Goal: Information Seeking & Learning: Learn about a topic

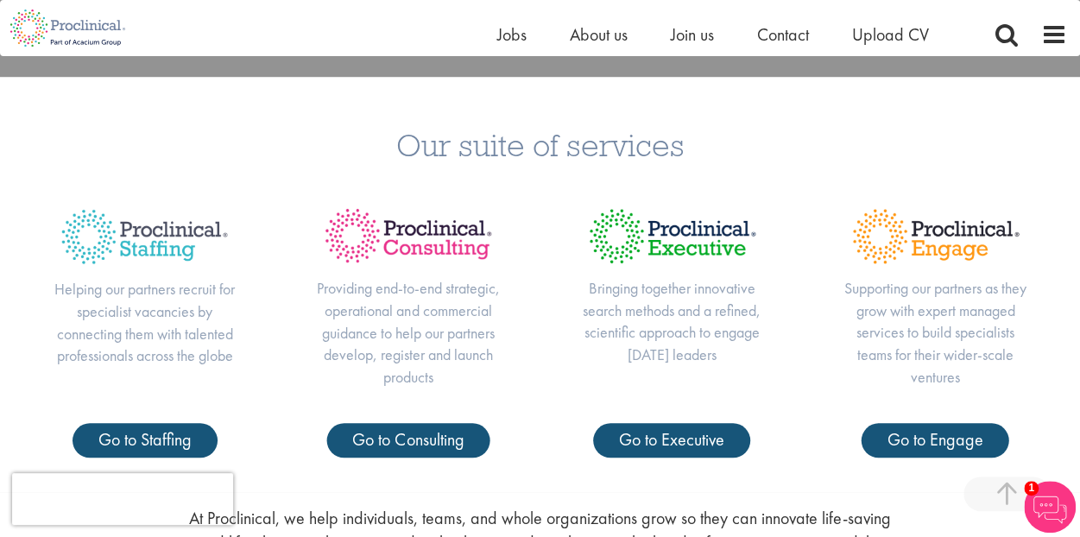
scroll to position [518, 0]
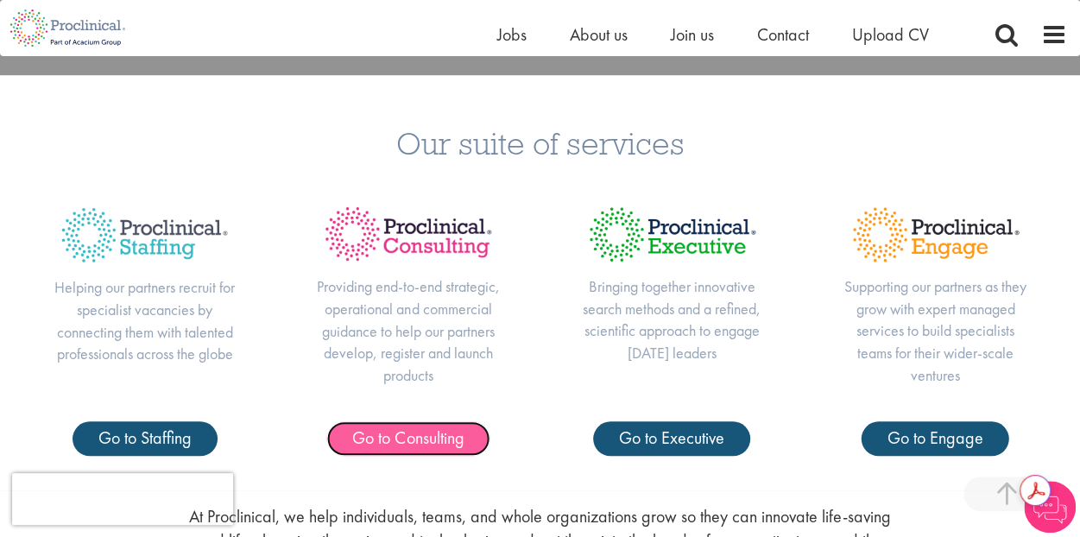
click at [399, 438] on span "Go to Consulting" at bounding box center [407, 437] width 111 height 22
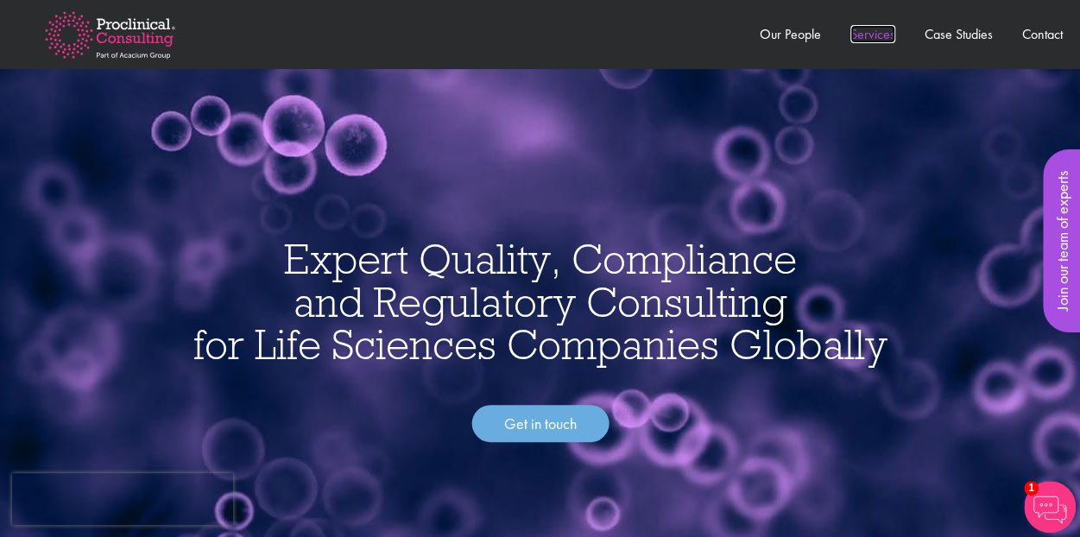
click at [865, 35] on link "Services" at bounding box center [872, 34] width 45 height 18
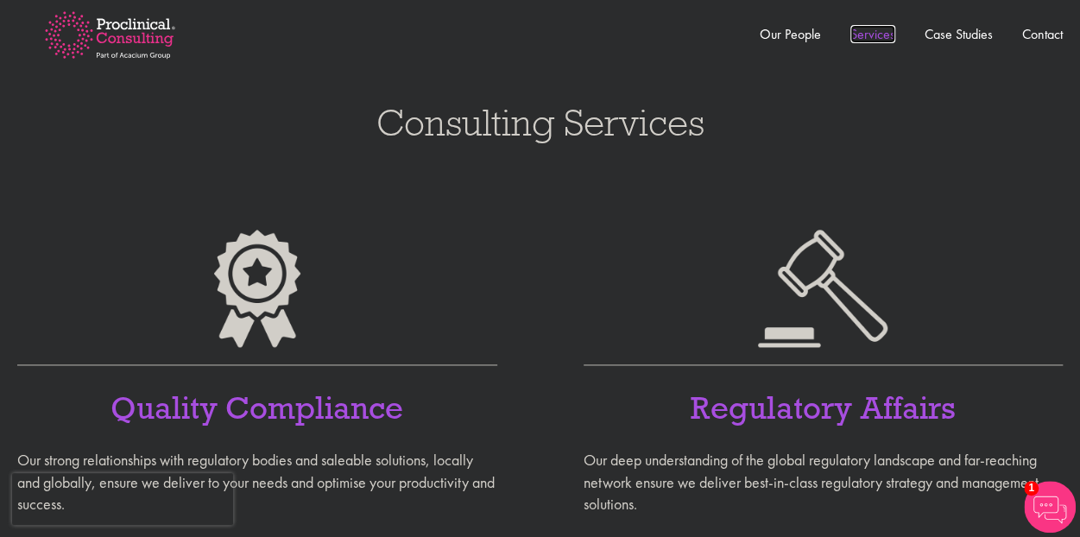
scroll to position [1085, 0]
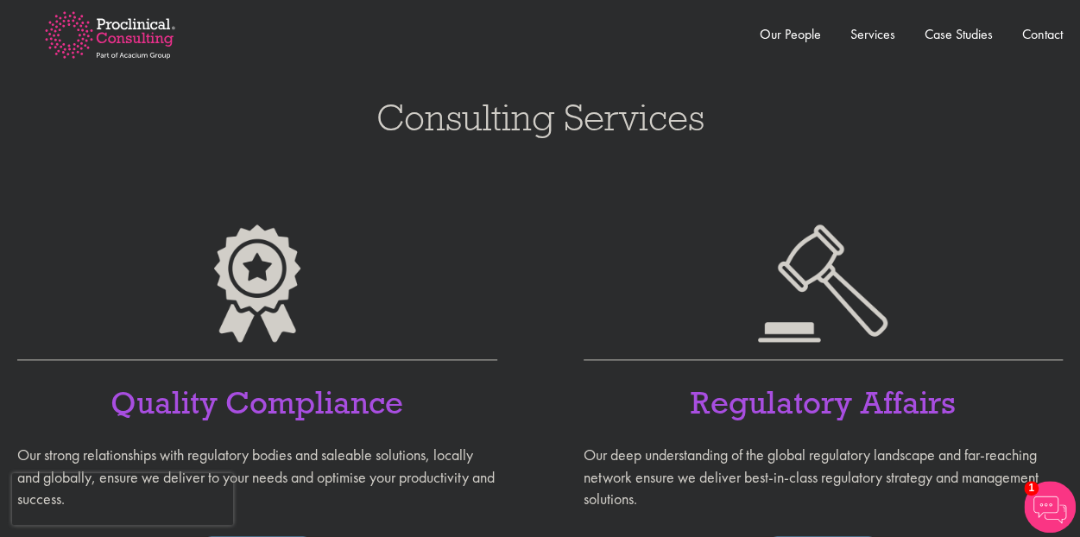
click at [620, 132] on h3 "Consulting Services" at bounding box center [539, 117] width 1045 height 38
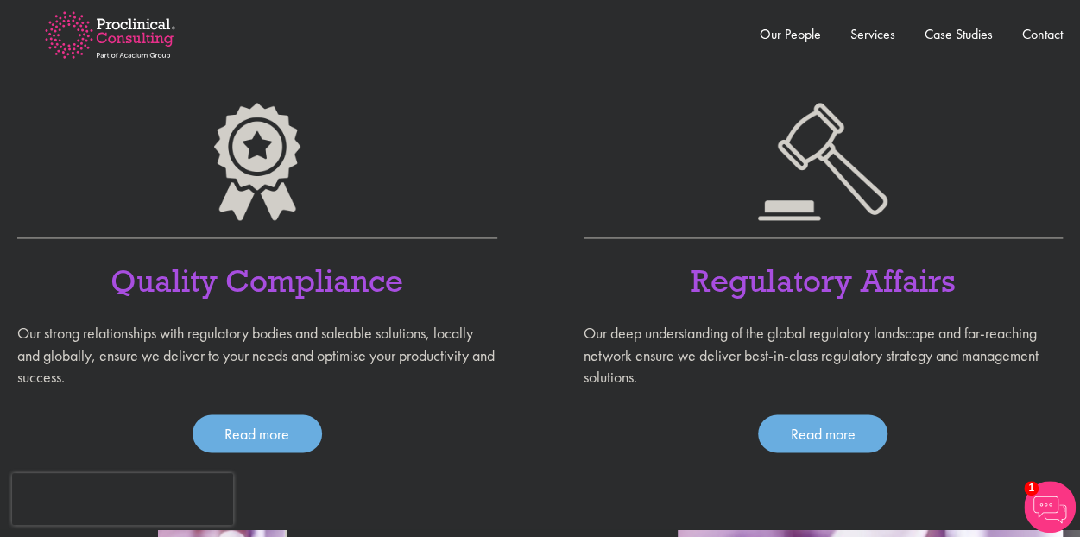
scroll to position [1344, 0]
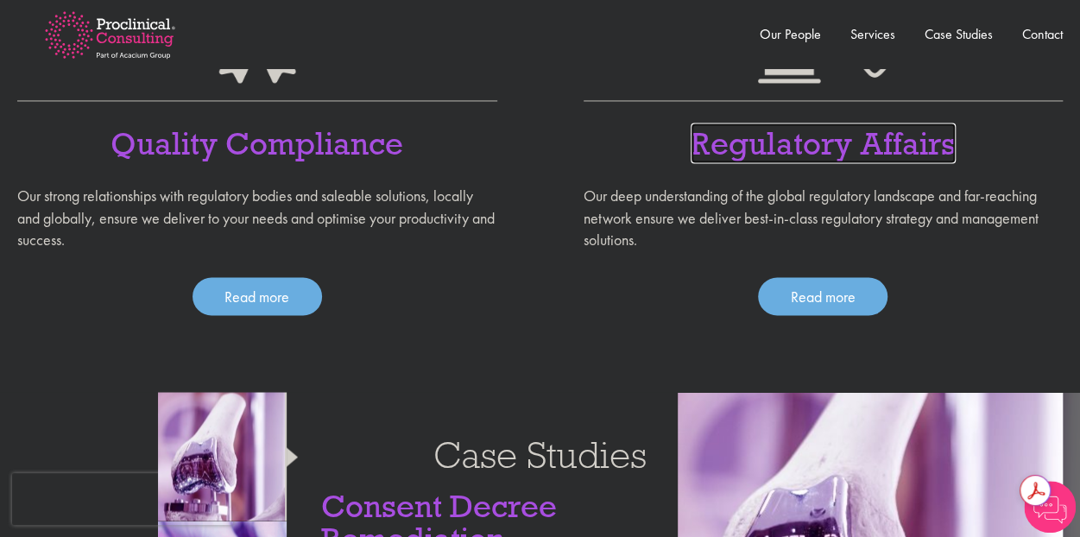
click at [860, 129] on link "Regulatory Affairs" at bounding box center [823, 143] width 265 height 41
